Goal: Entertainment & Leisure: Browse casually

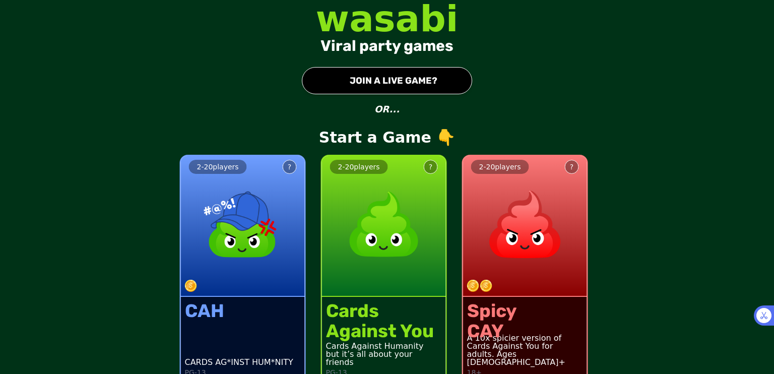
click at [402, 80] on button "● JOIN A LIVE GAME?" at bounding box center [387, 80] width 170 height 27
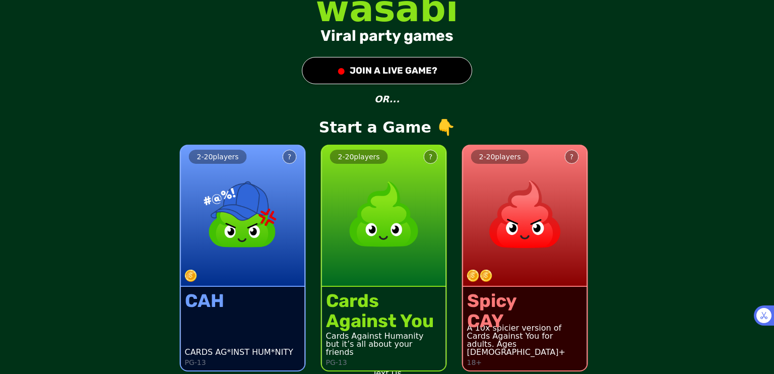
scroll to position [15, 0]
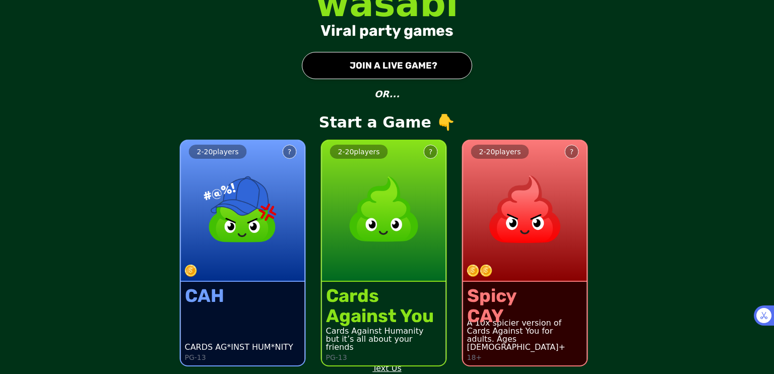
click at [415, 57] on button "● JOIN A LIVE GAME?" at bounding box center [387, 65] width 170 height 27
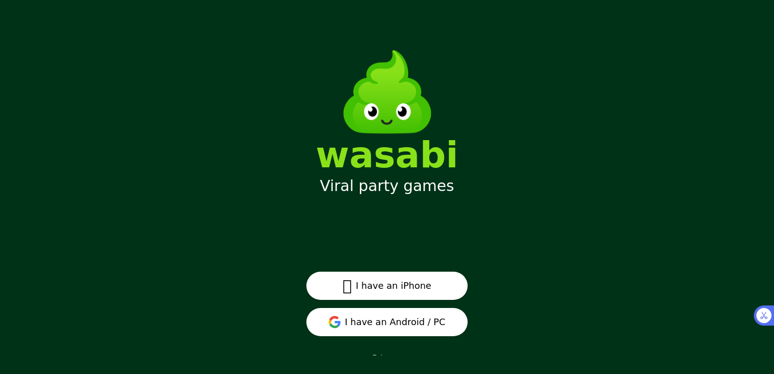
click at [403, 311] on button "I have an Android / PC" at bounding box center [386, 322] width 161 height 28
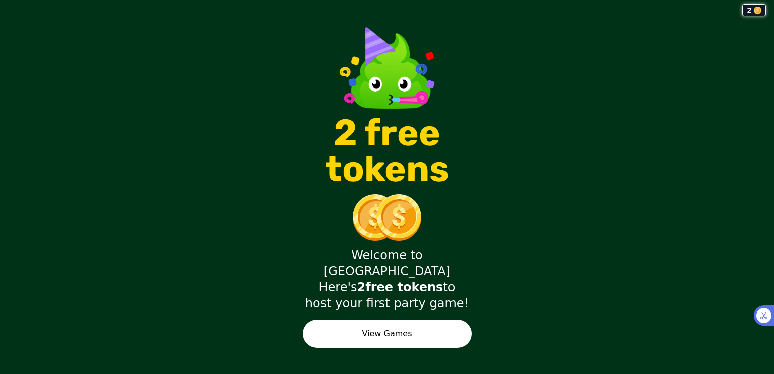
click at [414, 320] on button "View Games" at bounding box center [387, 333] width 169 height 28
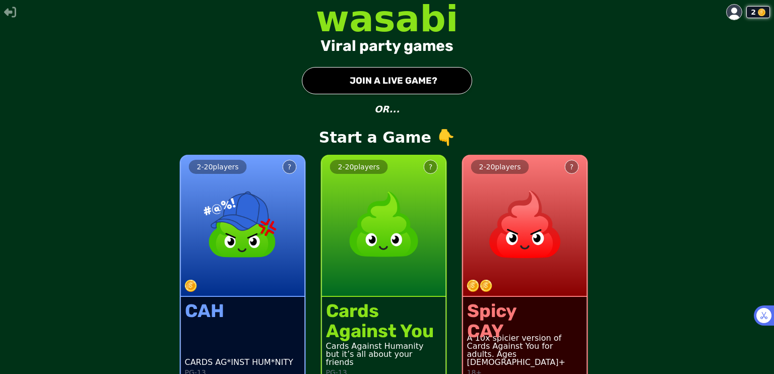
click at [415, 89] on button "● JOIN A LIVE GAME?" at bounding box center [387, 80] width 170 height 27
